Goal: Task Accomplishment & Management: Manage account settings

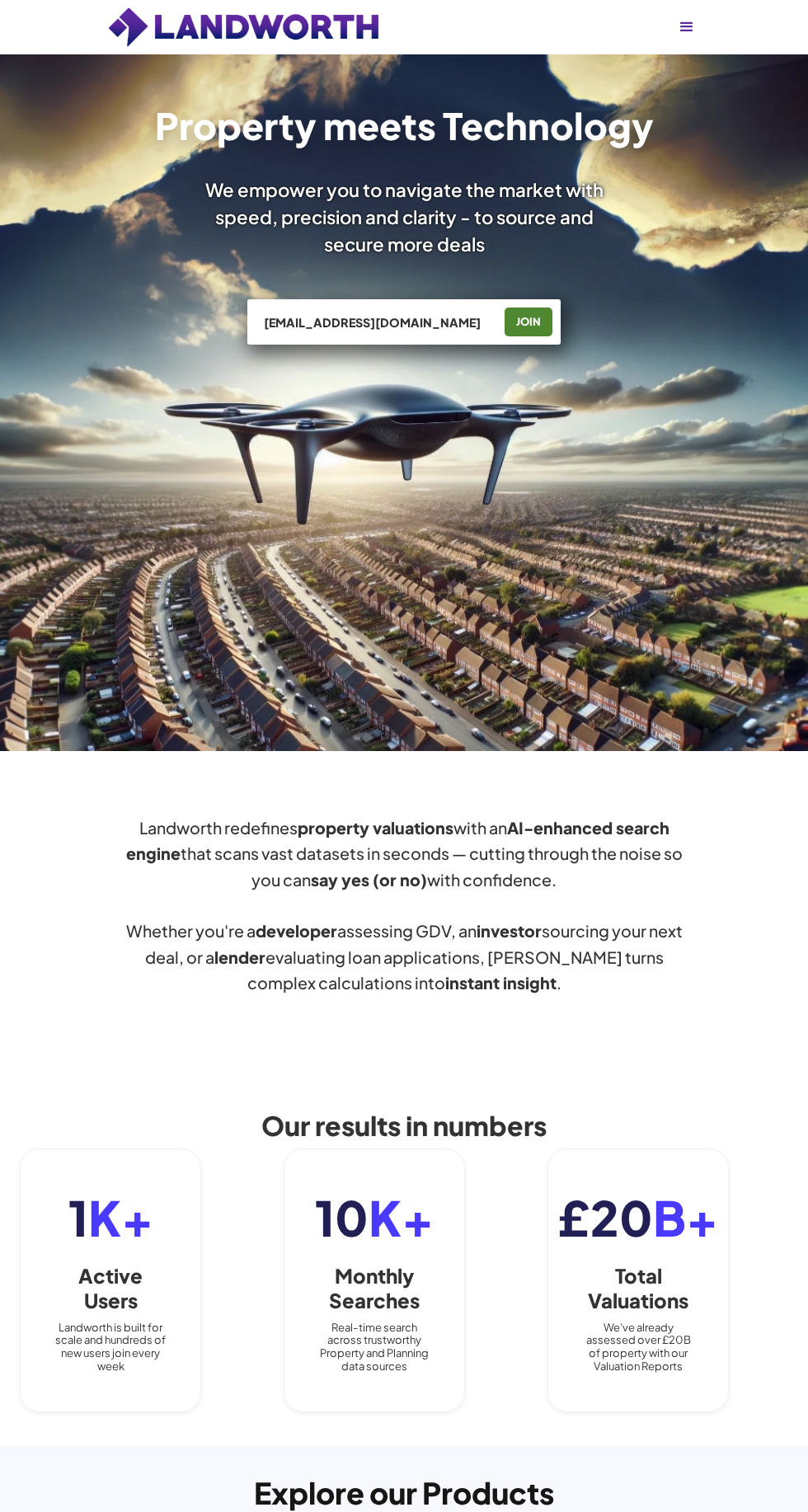
click at [528, 321] on div "JOIN" at bounding box center [528, 322] width 38 height 27
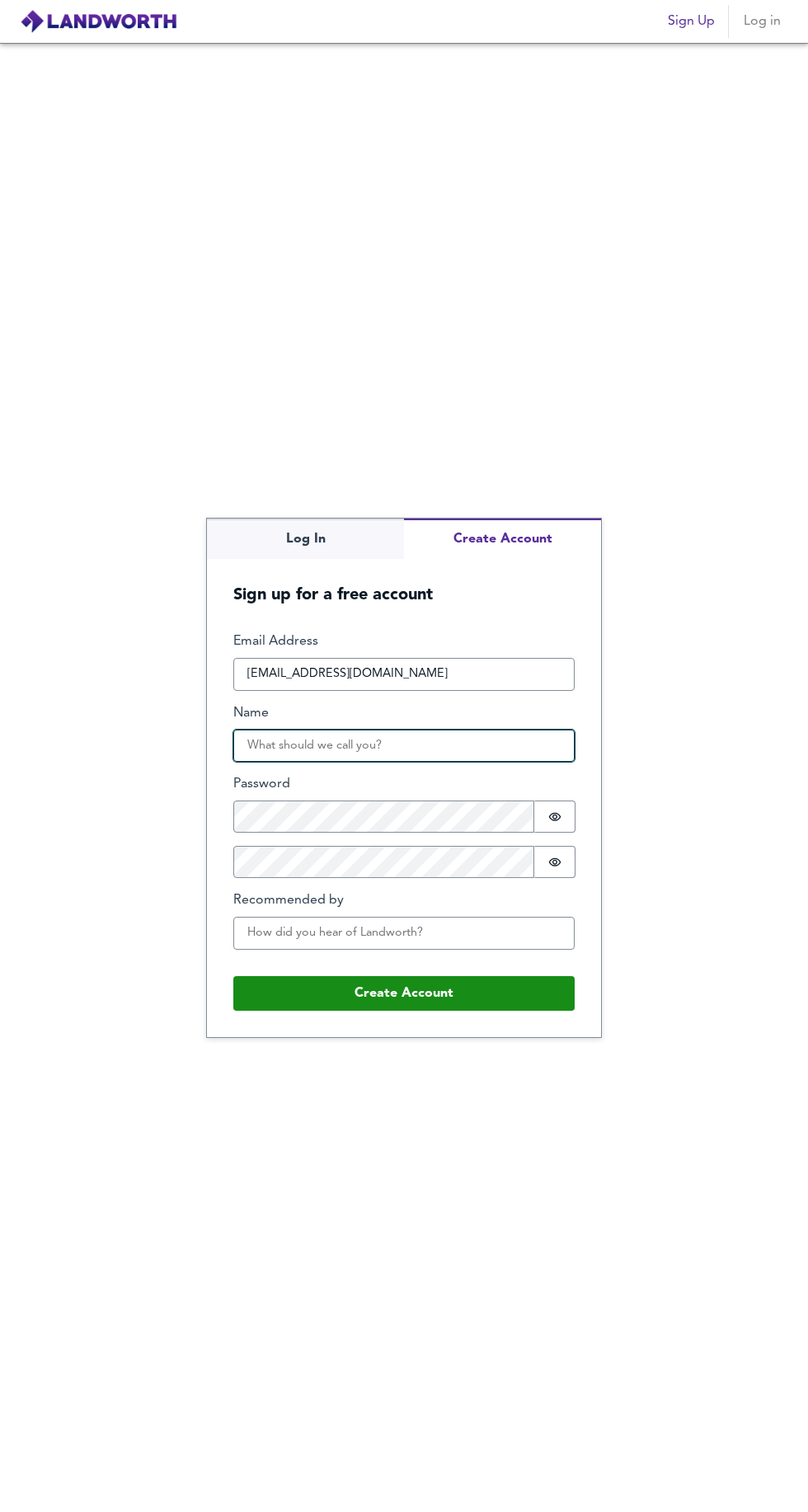
click at [279, 762] on input "Name" at bounding box center [404, 746] width 342 height 33
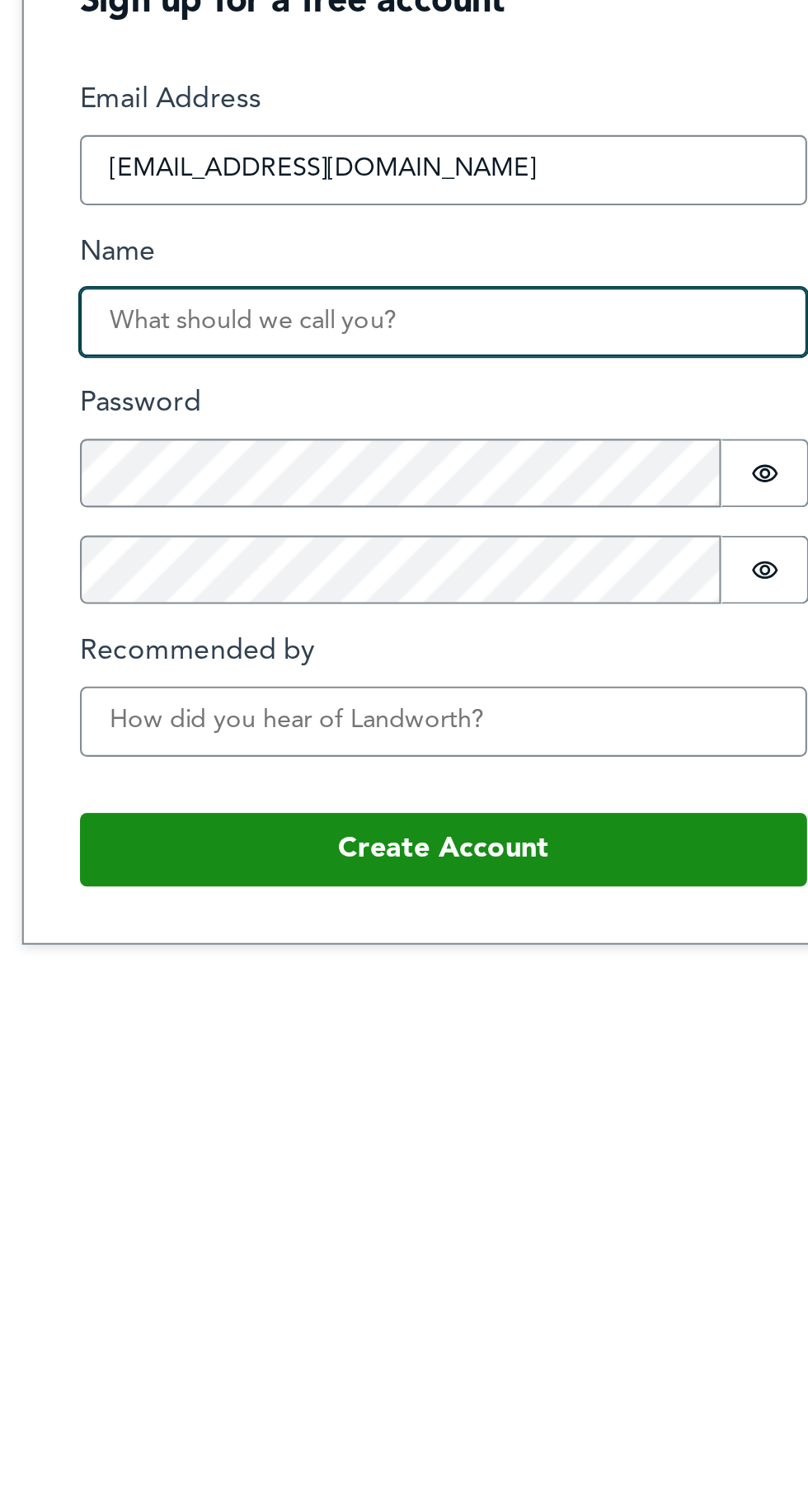
type input "[PERSON_NAME]"
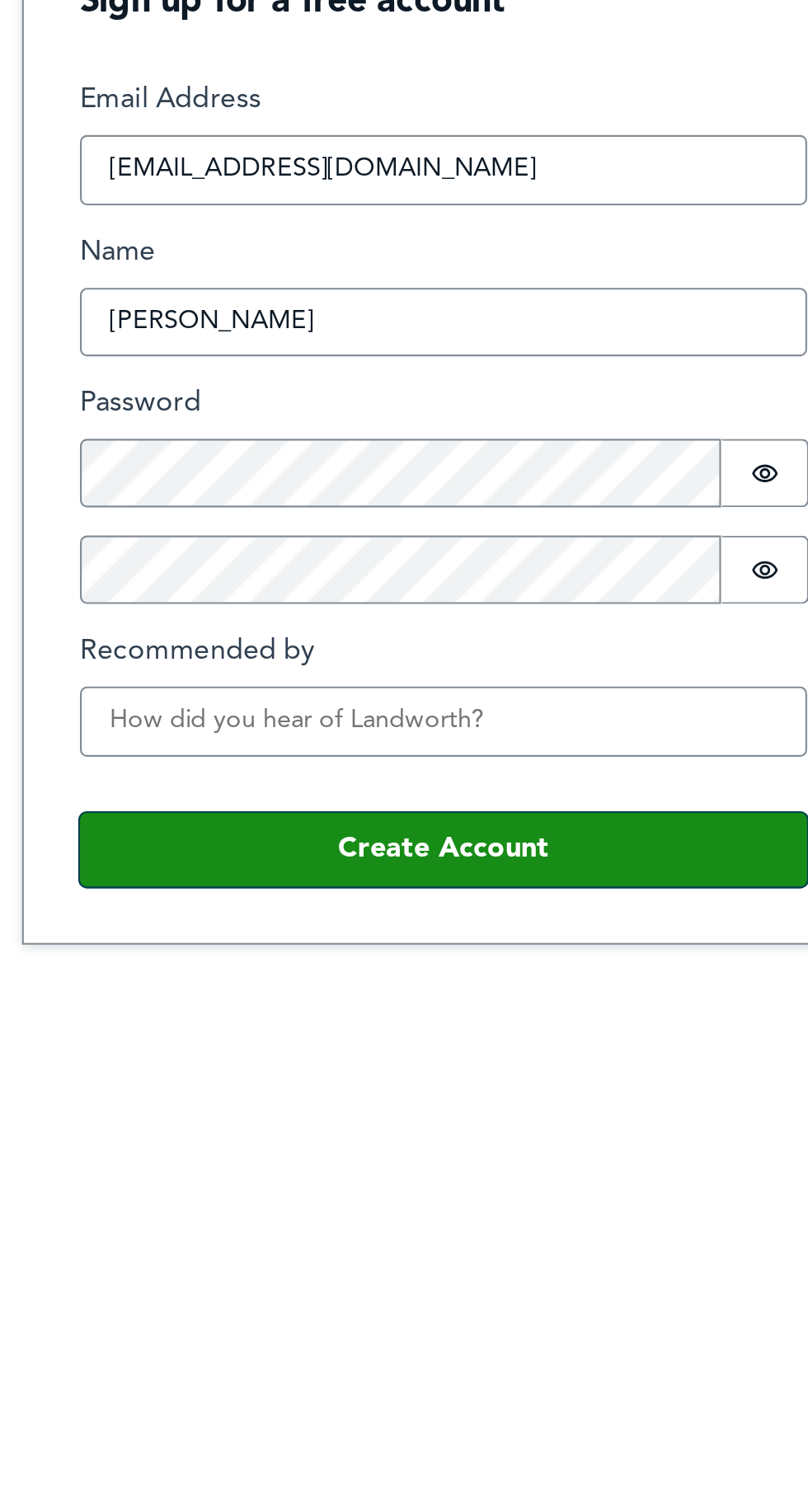
click at [432, 1010] on button "Create Account" at bounding box center [404, 993] width 342 height 34
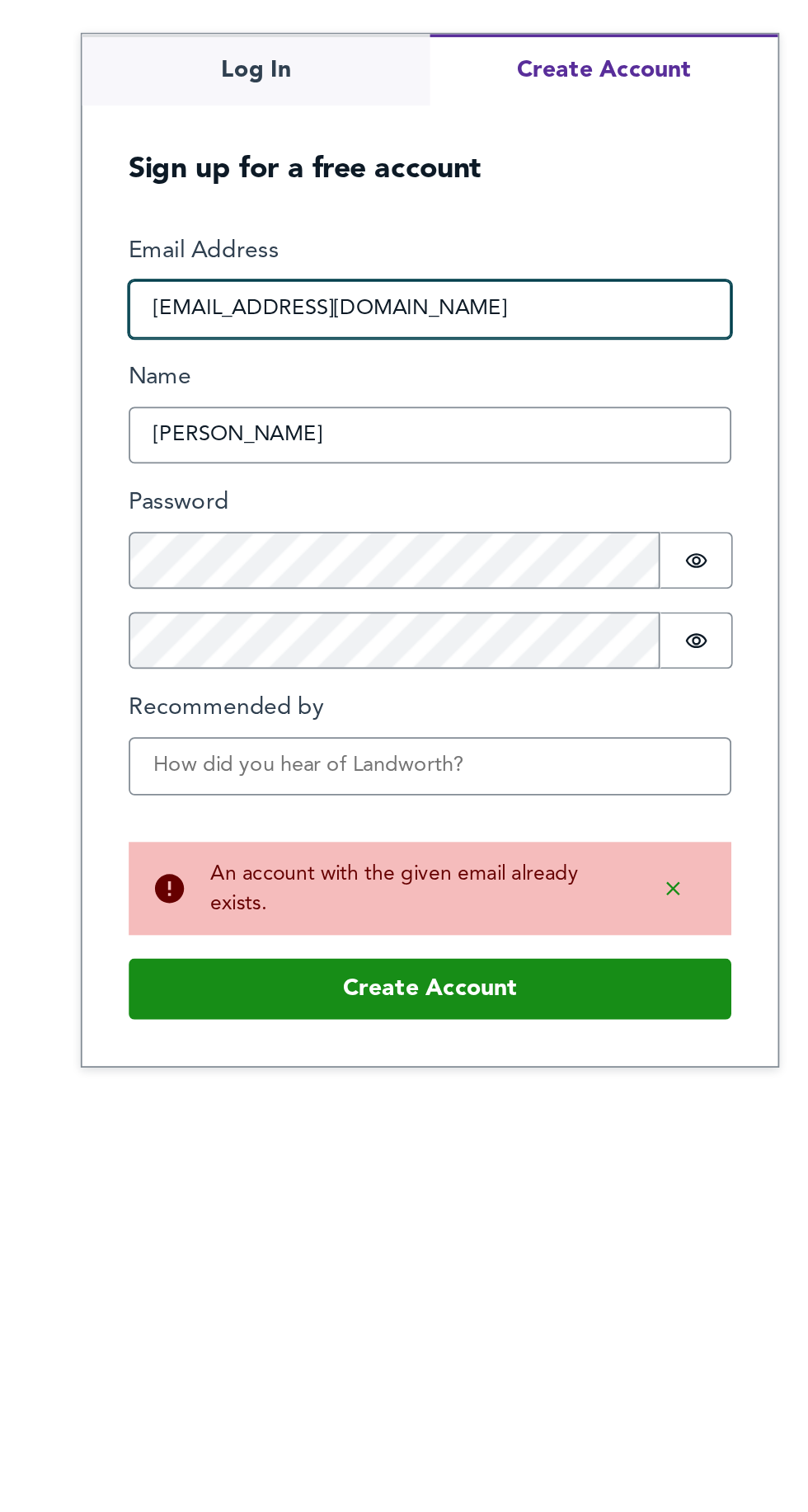
click at [365, 658] on input "[EMAIL_ADDRESS][DOMAIN_NAME]" at bounding box center [404, 641] width 342 height 33
click at [383, 658] on input "[EMAIL_ADDRESS][DOMAIN_NAME]" at bounding box center [404, 641] width 342 height 33
type input "m"
click at [501, 658] on input "Email Address" at bounding box center [404, 641] width 342 height 33
click at [501, 658] on input "[EMAIL_ADDRESS][DOMAIN_NAME]" at bounding box center [404, 641] width 342 height 33
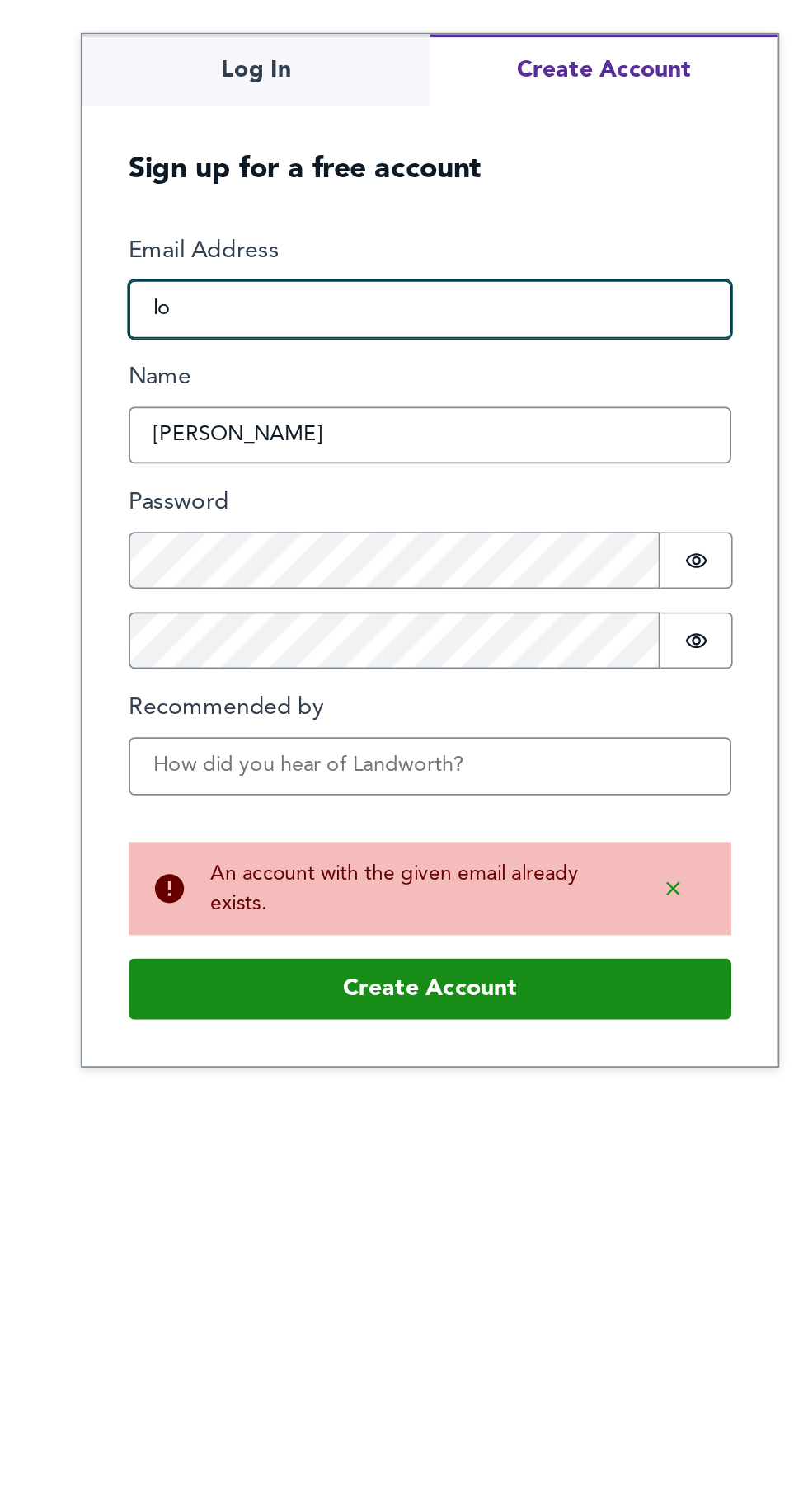
type input "l"
type input "[EMAIL_ADDRESS][DOMAIN_NAME]"
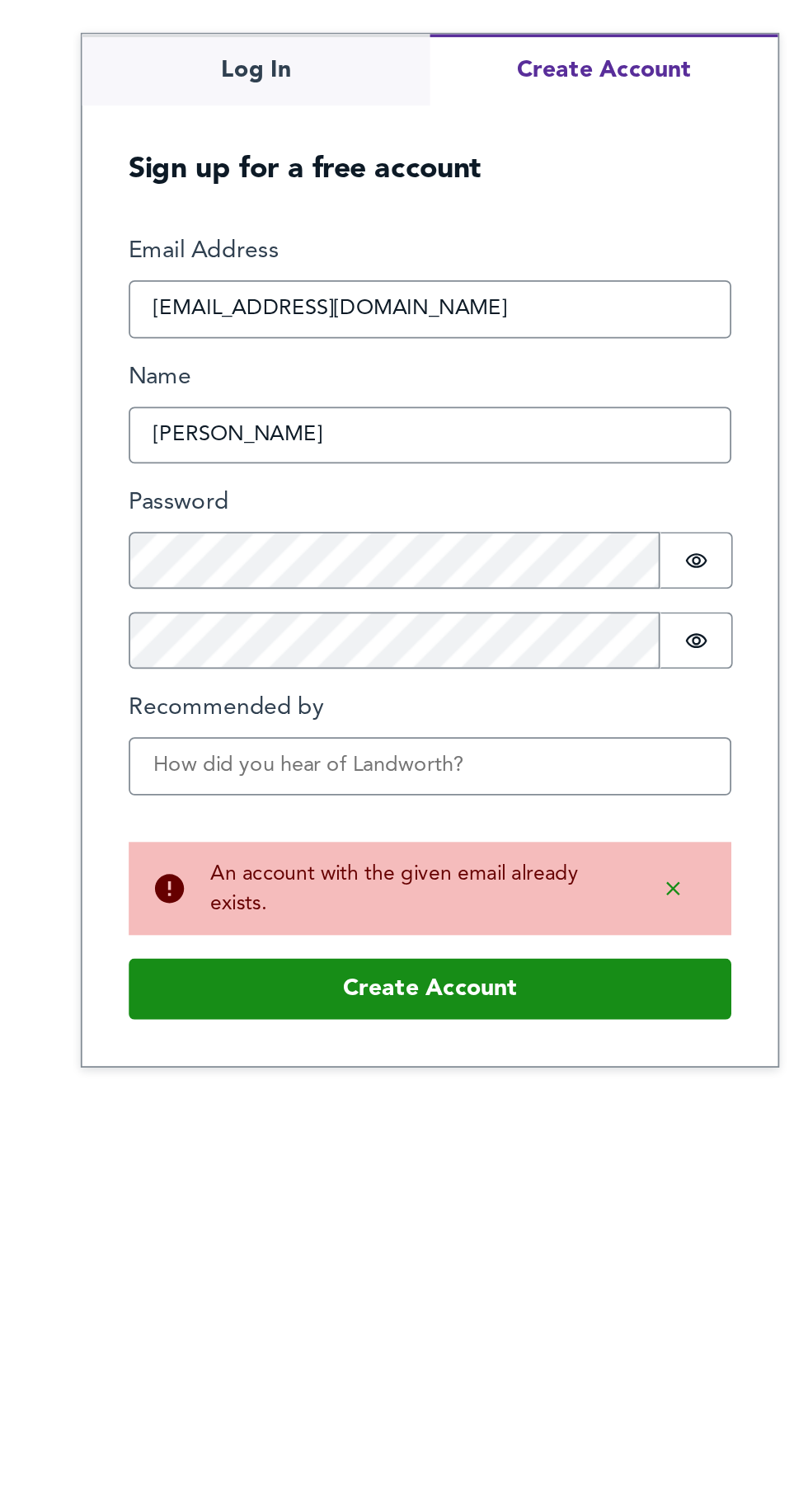
click at [209, 817] on form "Email Address haaris4@pizzament.com Name Louie Smith Password Password is hidde…" at bounding box center [404, 821] width 394 height 496
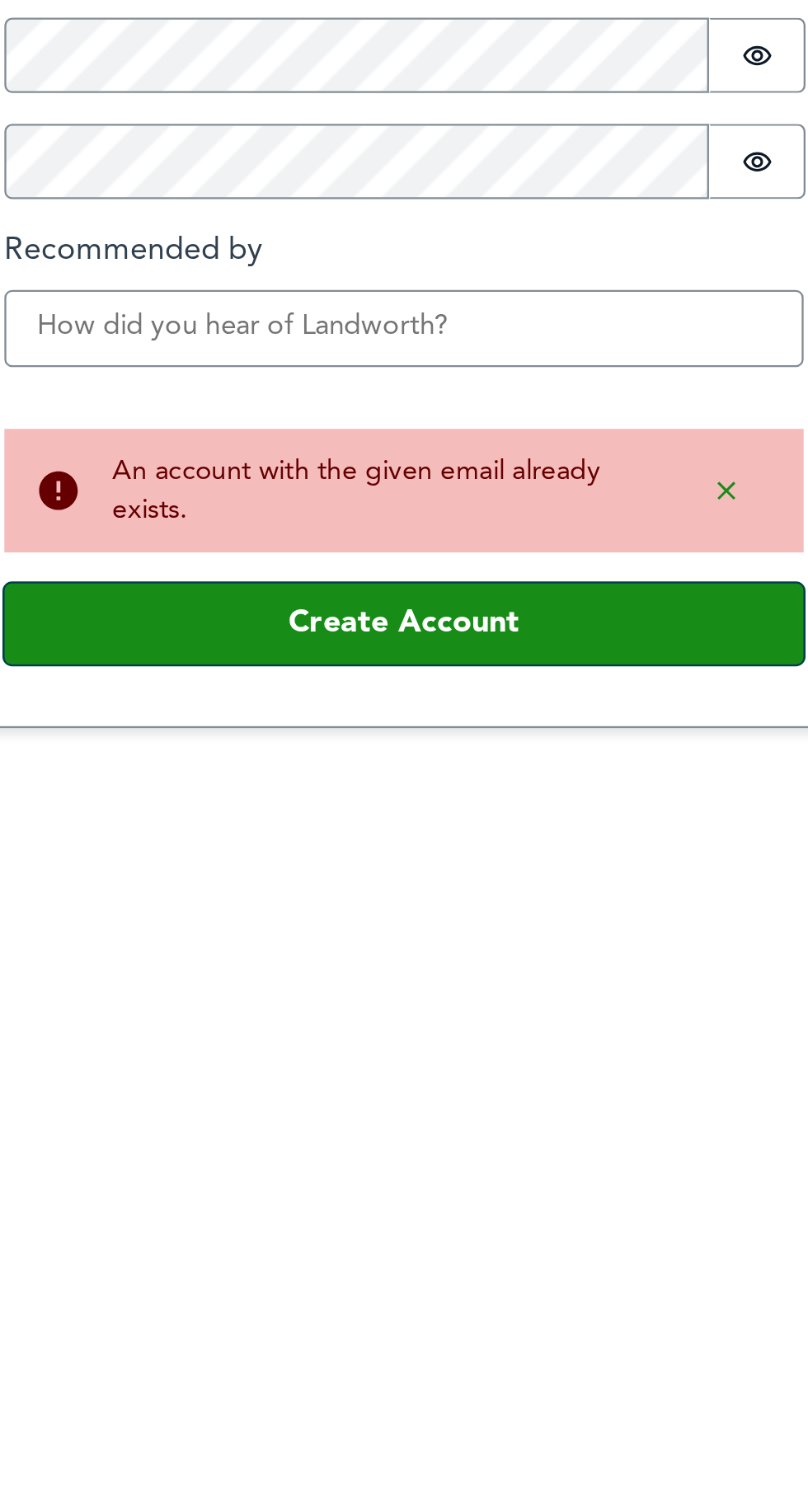
click at [334, 1044] on button "Create Account" at bounding box center [404, 1026] width 342 height 34
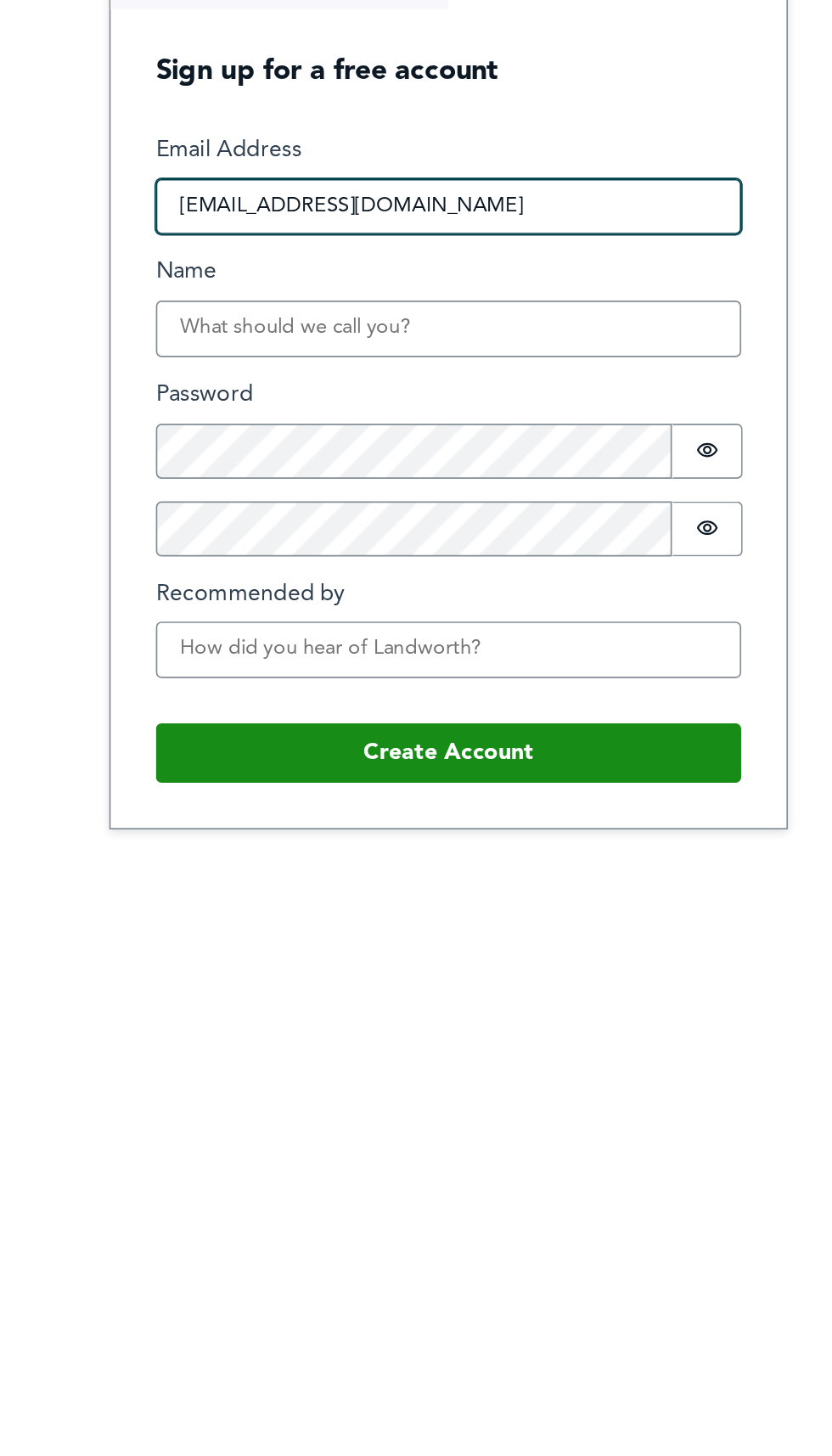
click at [516, 661] on input "[EMAIL_ADDRESS][DOMAIN_NAME]" at bounding box center [416, 644] width 352 height 34
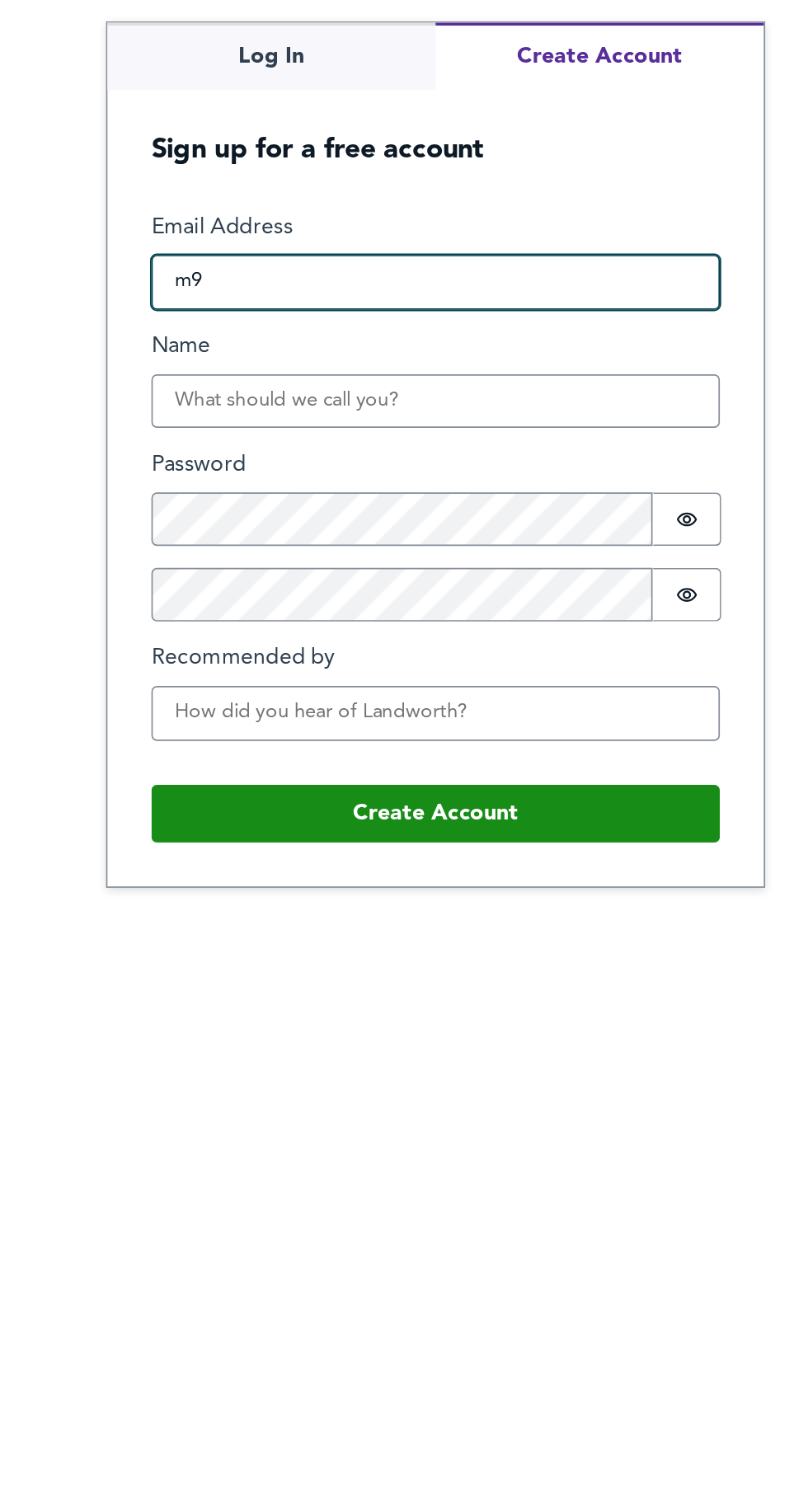
type input "m"
type input "alt.f9-bzb480h@yopmail.com"
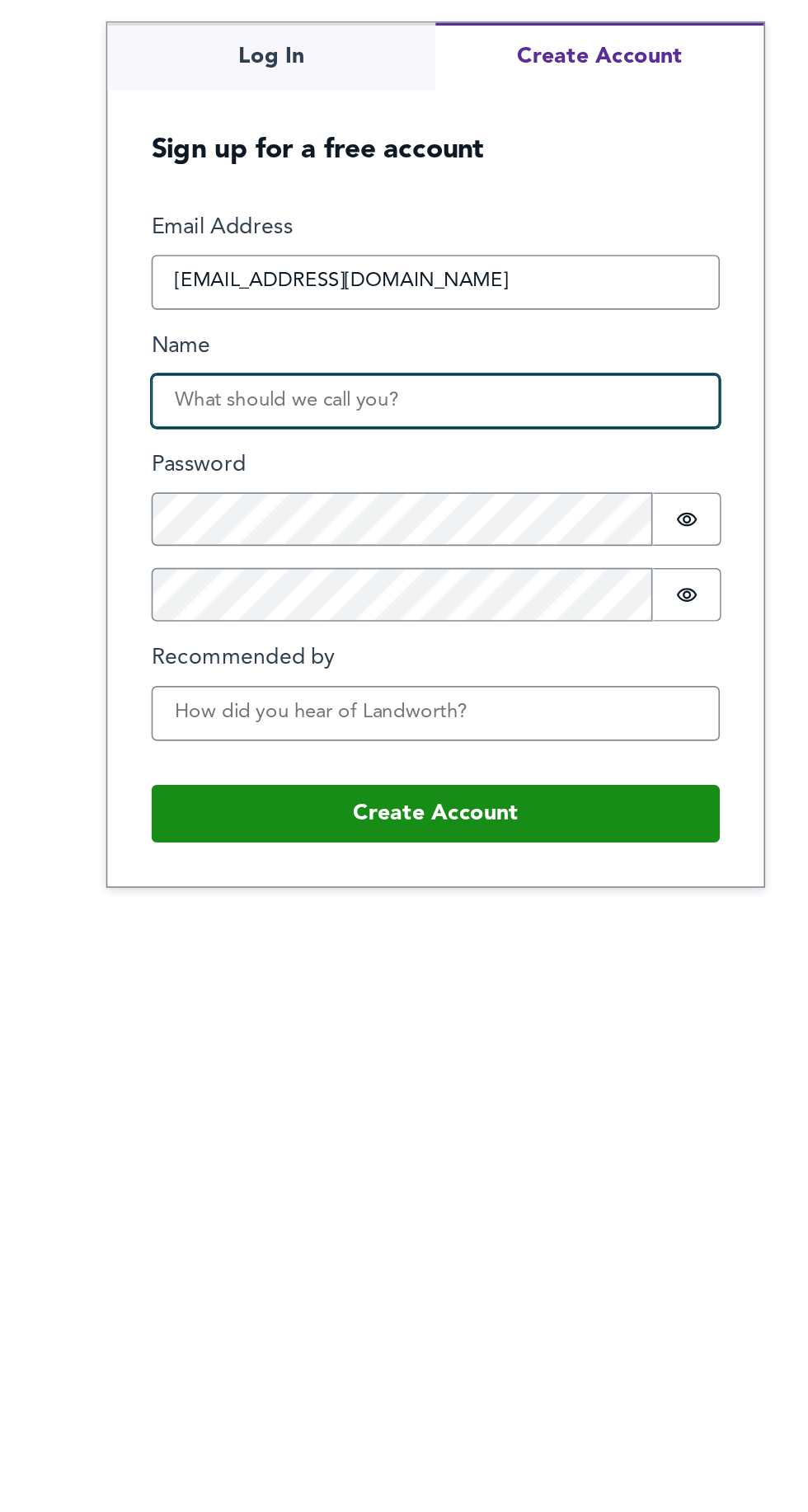
click at [469, 762] on input "Name" at bounding box center [404, 746] width 342 height 33
type input "Mr L Smith"
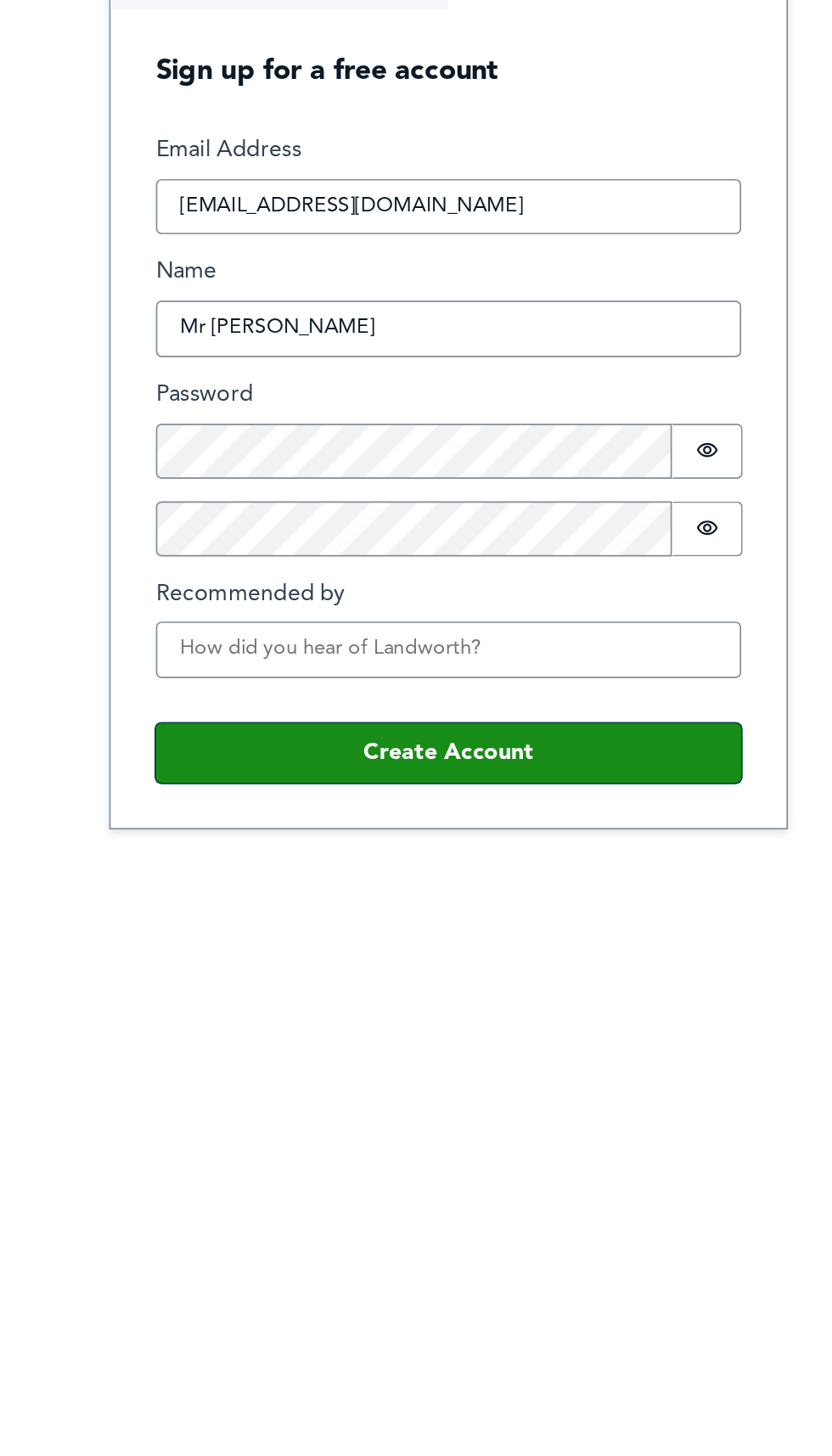
click at [445, 990] on button "Create Account" at bounding box center [416, 972] width 352 height 35
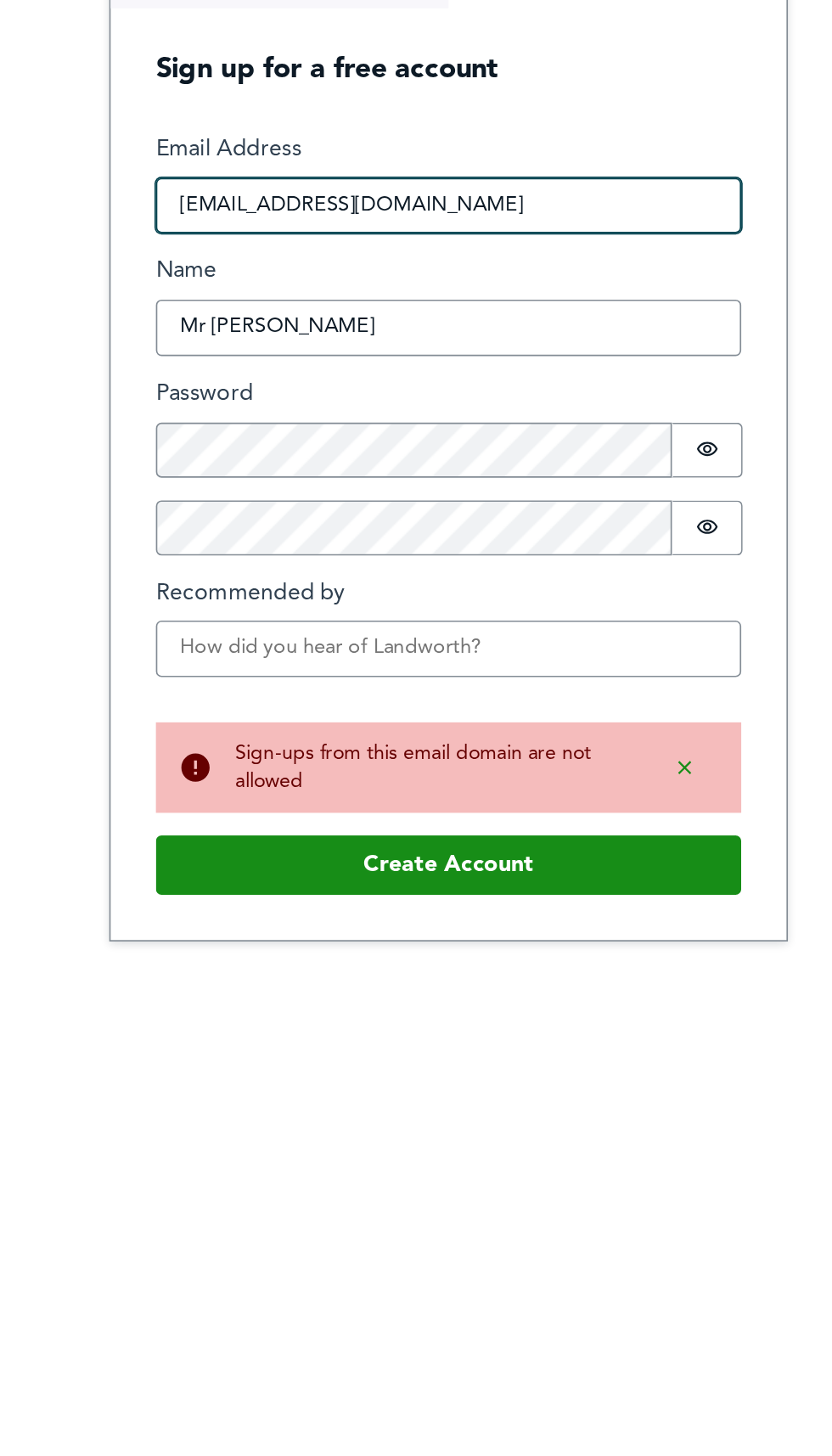
click at [505, 628] on input "alt.f9-bzb480h@yopmail.com" at bounding box center [416, 610] width 352 height 34
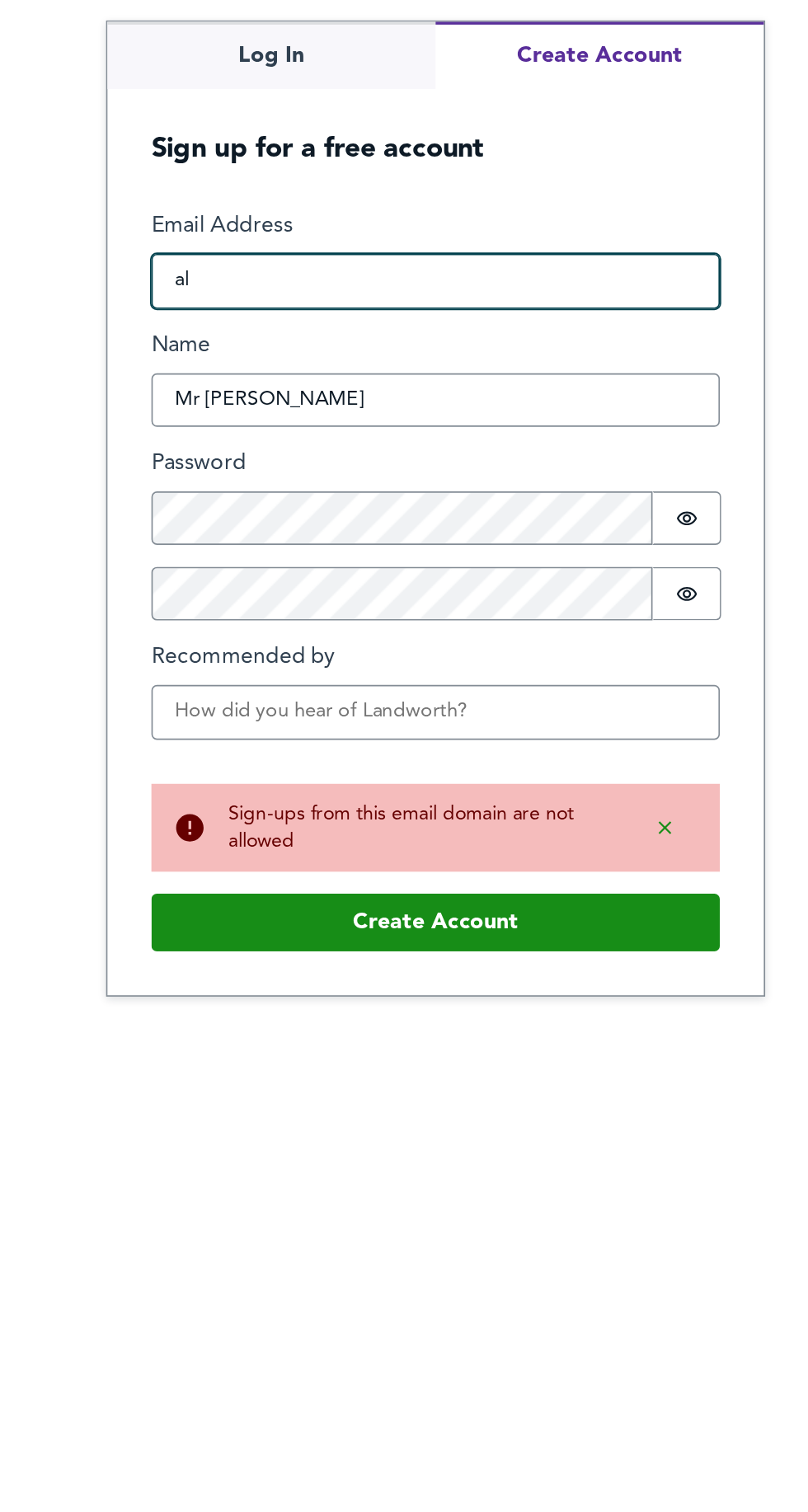
type input "a"
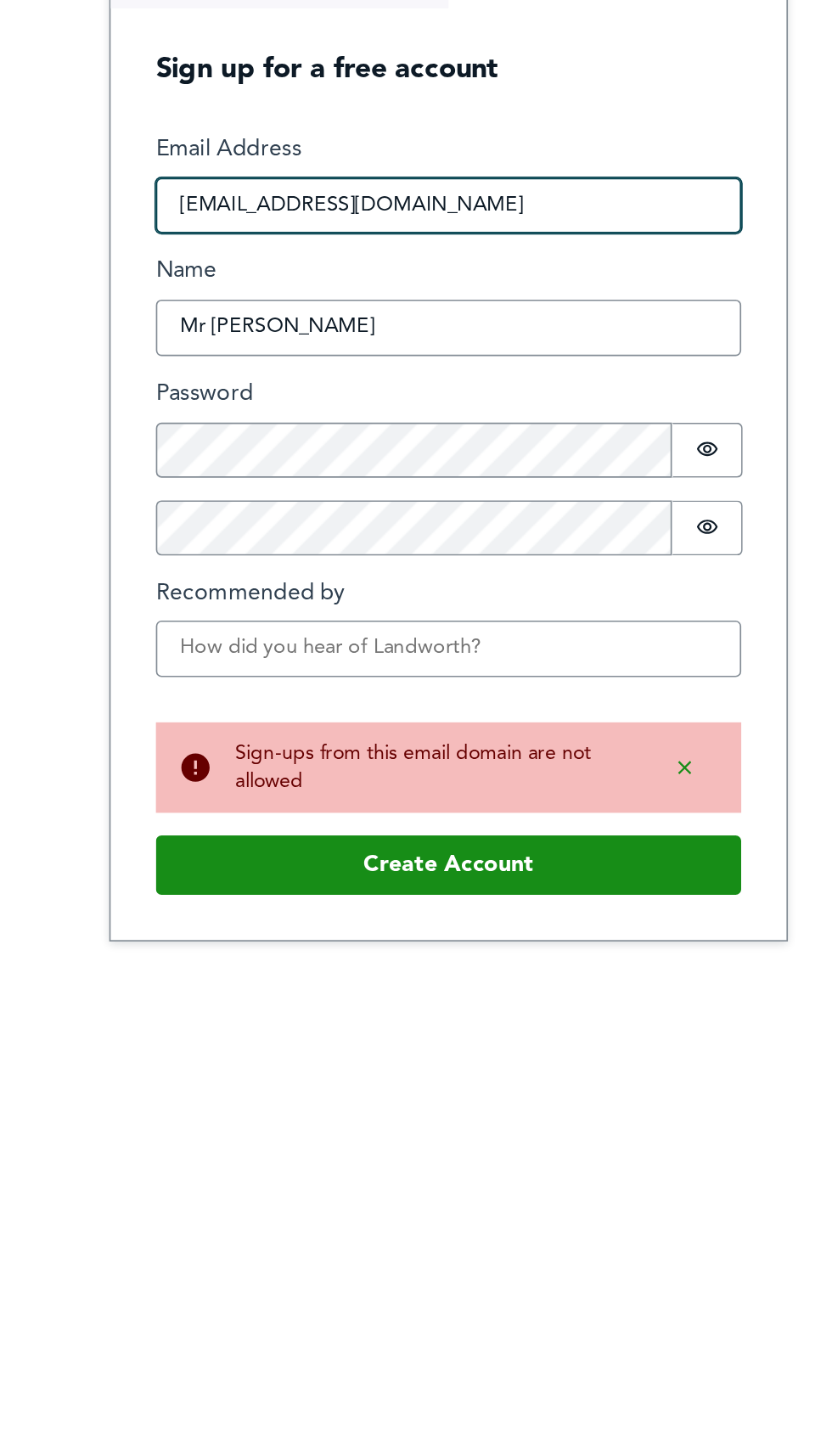
type input "tyhev@any.pink"
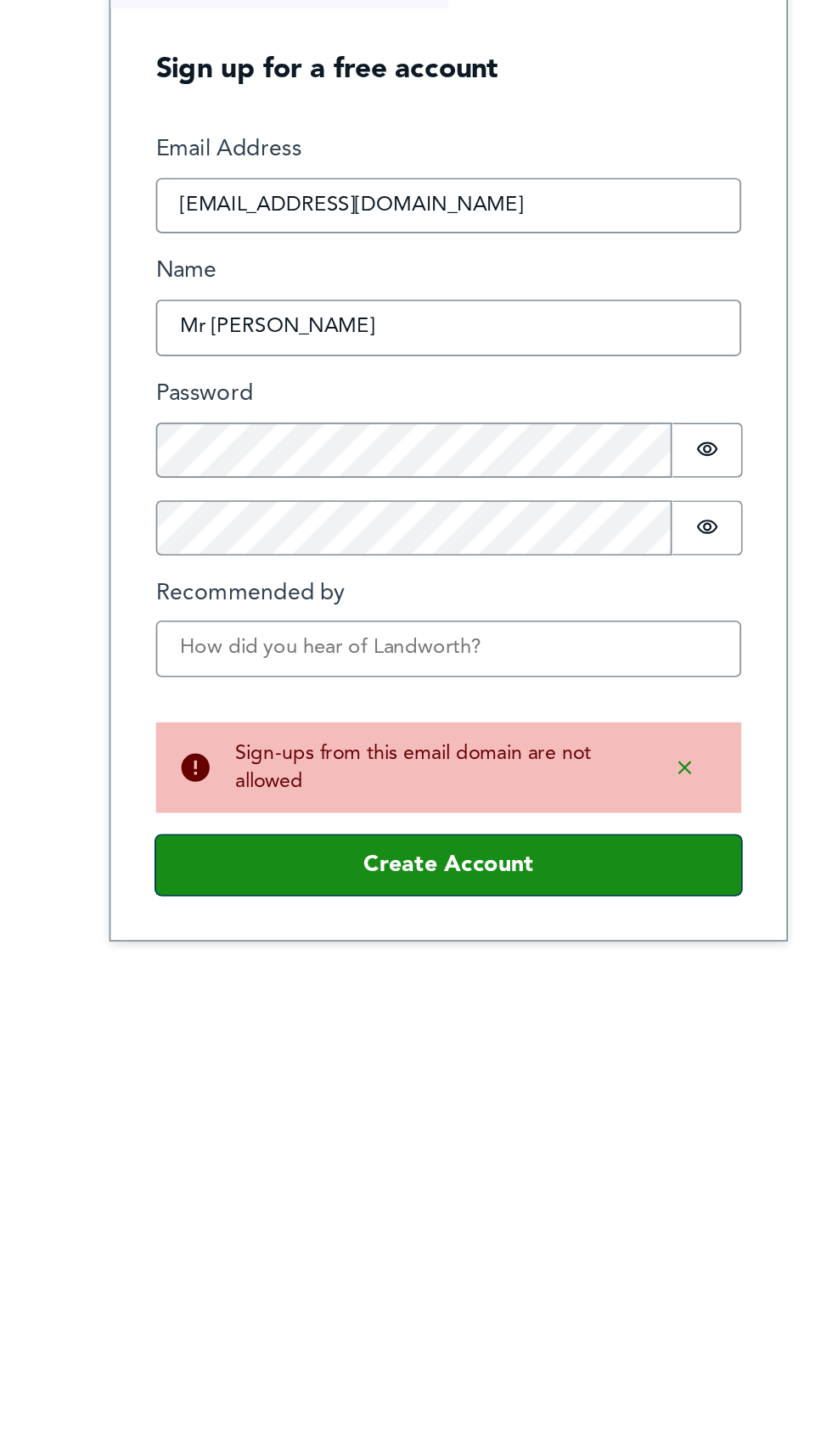
click at [449, 1024] on button "Create Account" at bounding box center [416, 1006] width 352 height 35
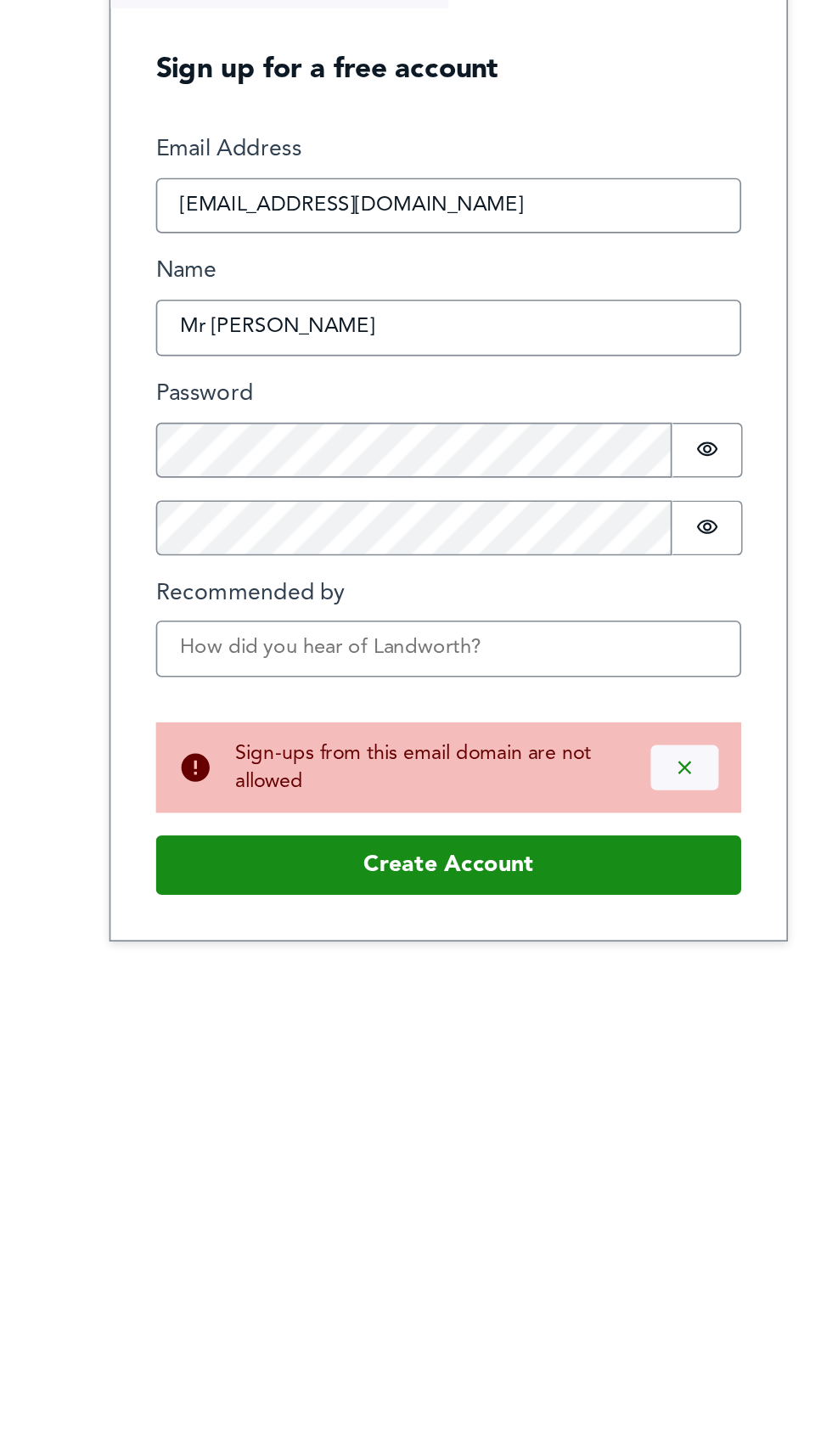
click at [562, 961] on button "Dismiss alert" at bounding box center [557, 948] width 40 height 28
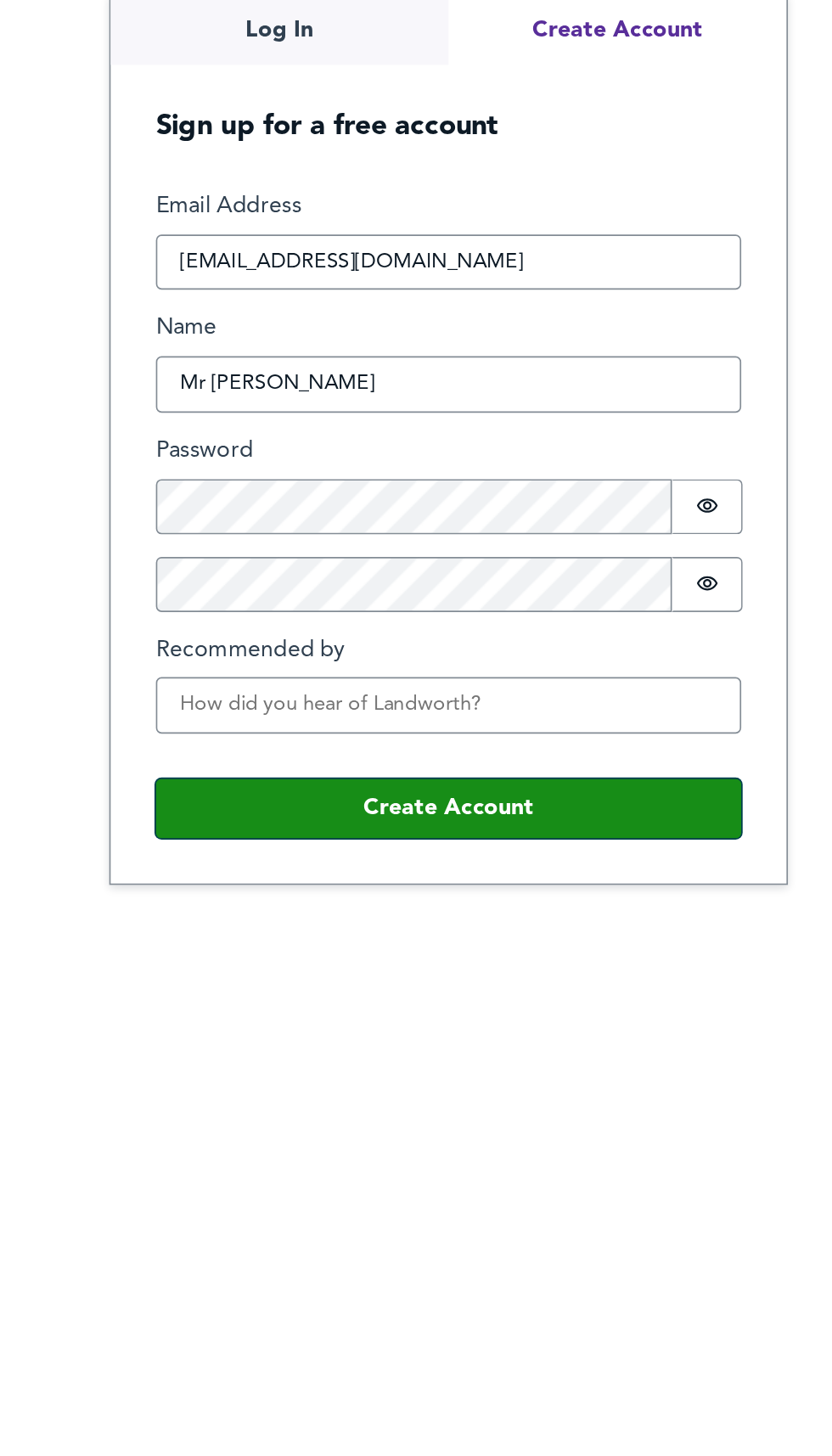
click at [478, 990] on button "Create Account" at bounding box center [416, 972] width 352 height 35
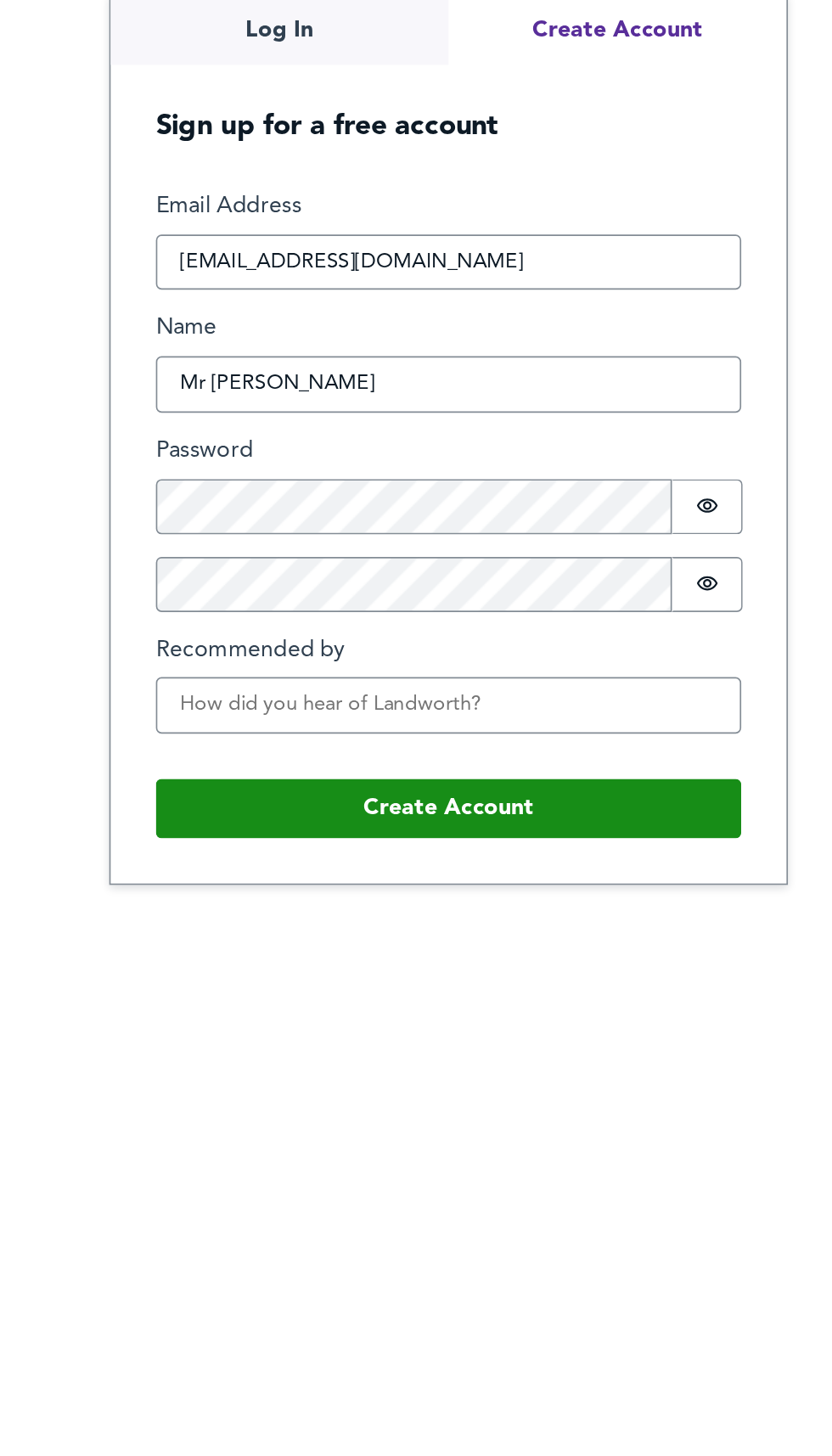
scroll to position [0, 0]
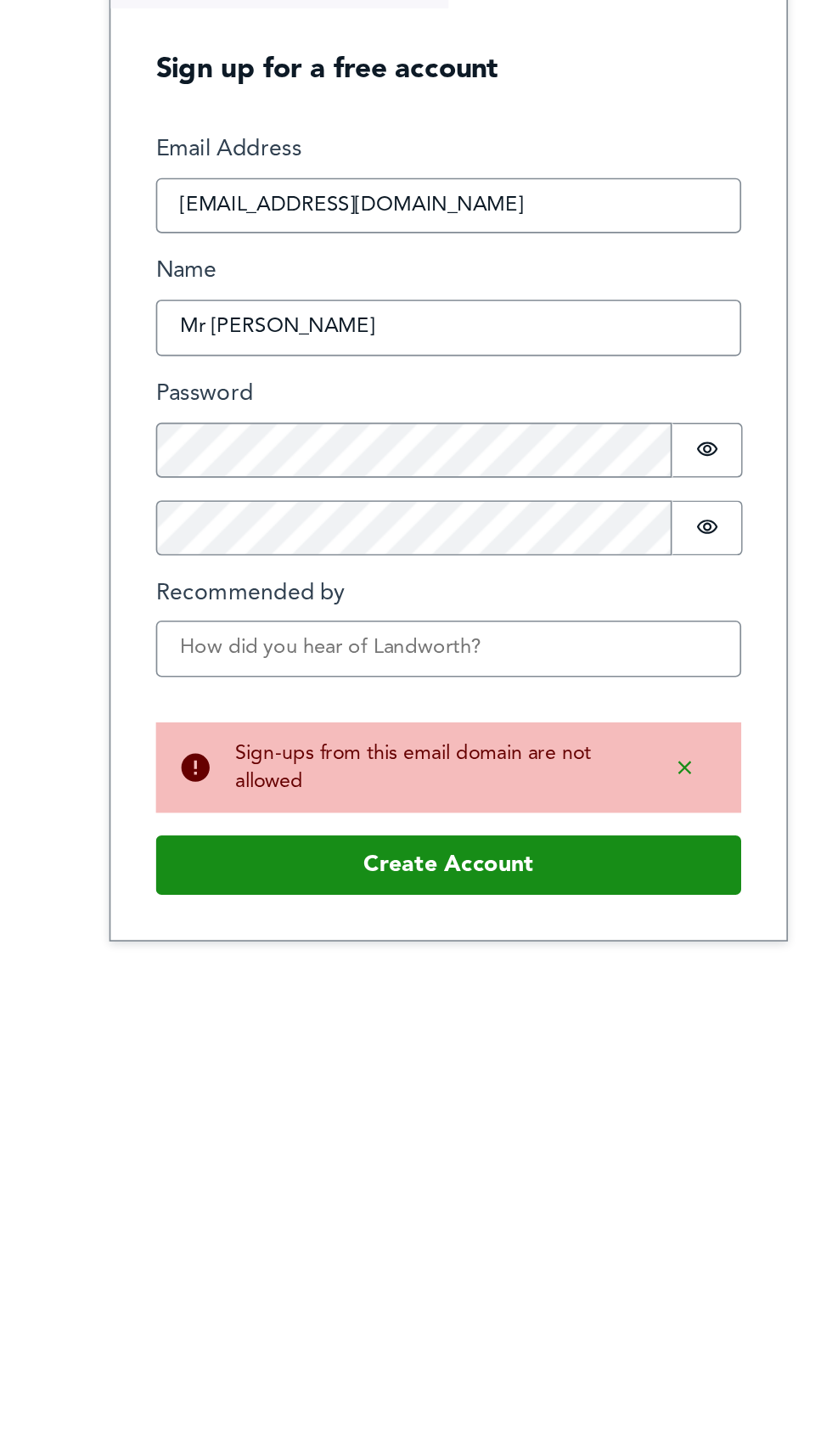
click at [338, 491] on button "Log In" at bounding box center [314, 471] width 203 height 41
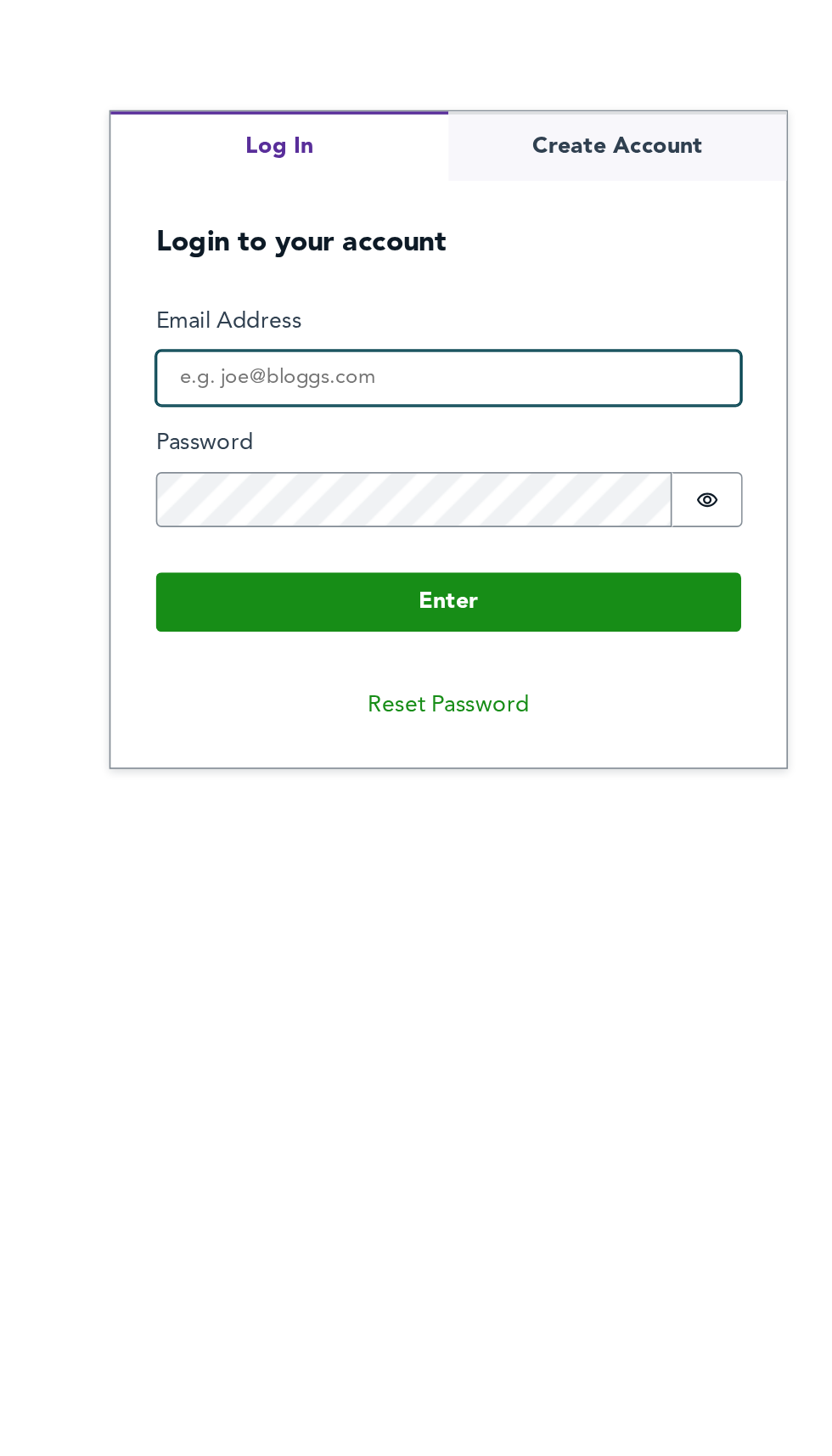
click at [389, 725] on input "Email Address" at bounding box center [416, 713] width 352 height 34
type input "puq2m@goeschman.com"
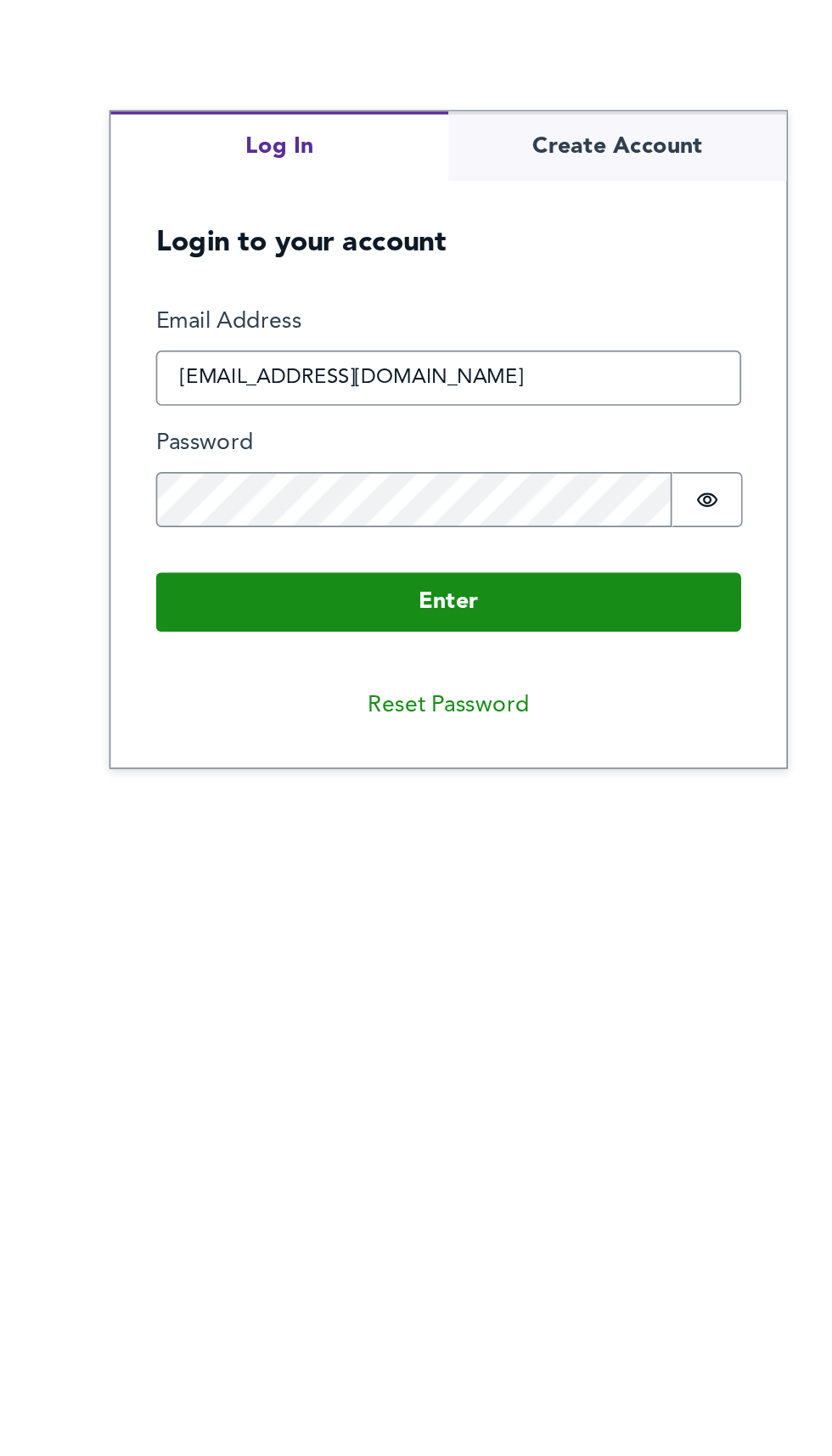
click at [241, 830] on button "Enter" at bounding box center [416, 848] width 352 height 35
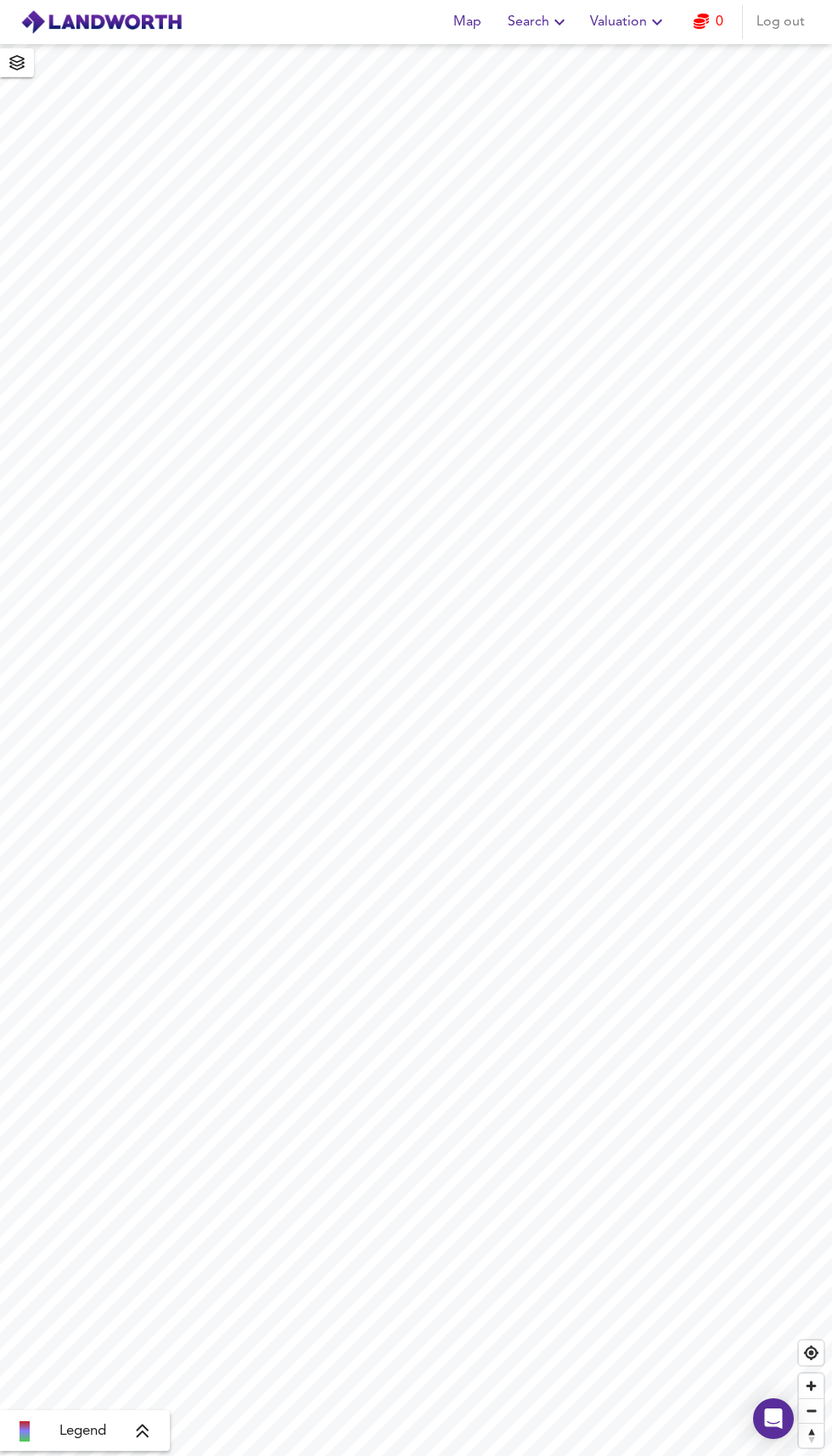
click at [754, 30] on button "Log out" at bounding box center [780, 22] width 62 height 34
click at [157, 31] on img at bounding box center [101, 23] width 162 height 26
